Goal: Task Accomplishment & Management: Manage account settings

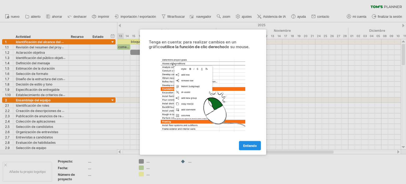
click at [249, 145] on font "Entiendo" at bounding box center [249, 145] width 13 height 4
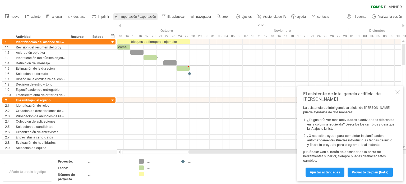
click at [133, 16] on font "importación / exportación" at bounding box center [138, 17] width 35 height 4
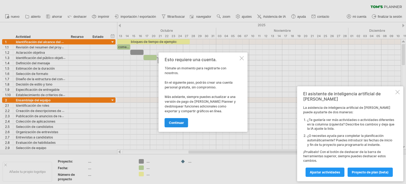
click at [183, 121] on font "continuar" at bounding box center [176, 123] width 15 height 4
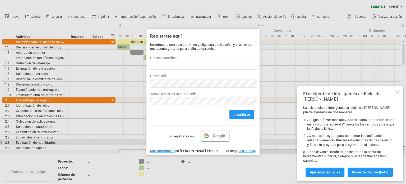
click at [212, 137] on link "Google" at bounding box center [215, 135] width 29 height 11
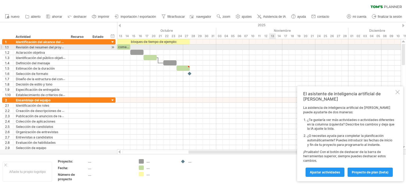
click at [275, 45] on div at bounding box center [259, 46] width 284 height 5
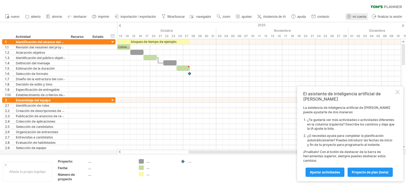
click at [359, 15] on font "mi cuenta" at bounding box center [360, 17] width 14 height 4
type input "**********"
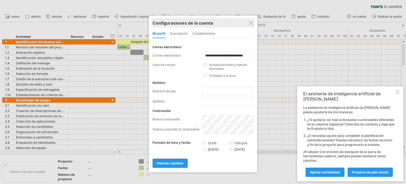
click at [252, 26] on div "Configuraciones de la cuenta" at bounding box center [202, 23] width 101 height 10
click at [396, 94] on div at bounding box center [397, 92] width 4 height 4
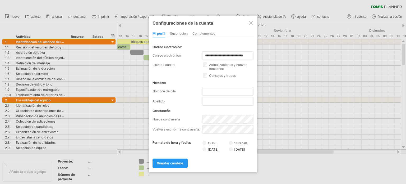
click at [252, 24] on div at bounding box center [251, 23] width 4 height 4
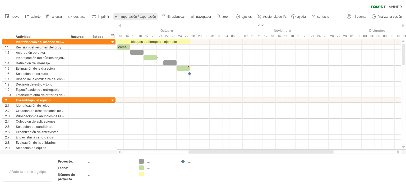
click at [135, 17] on font "importación / exportación" at bounding box center [138, 17] width 35 height 4
